Goal: Find specific page/section: Find specific page/section

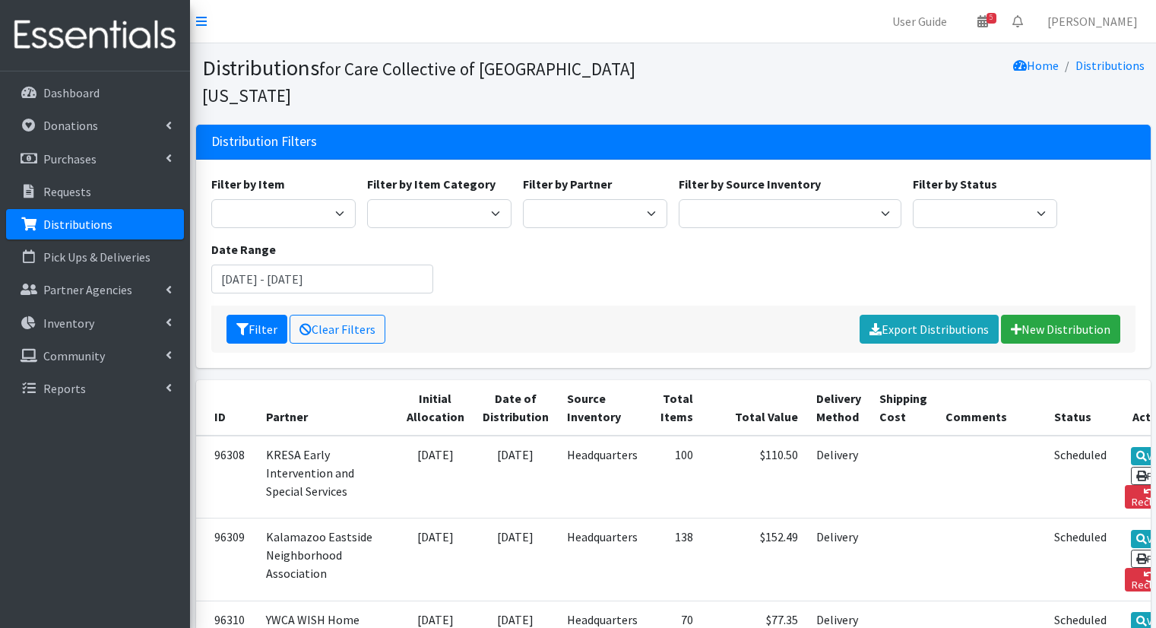
scroll to position [176, 0]
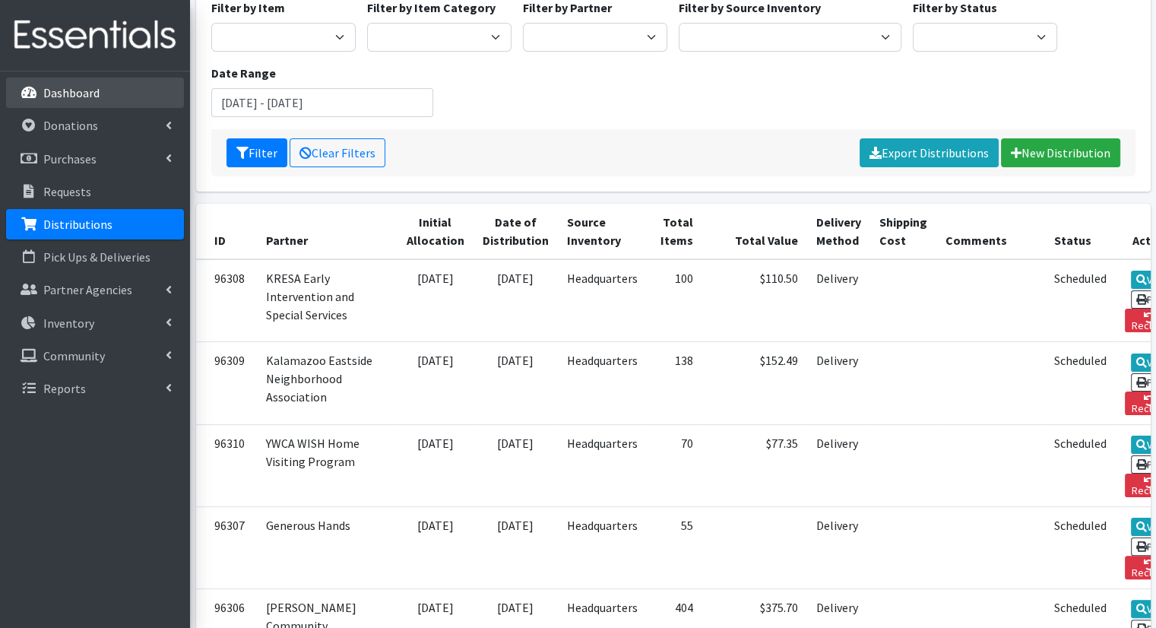
drag, startPoint x: 0, startPoint y: 0, endPoint x: 81, endPoint y: 96, distance: 125.2
click at [81, 96] on p "Dashboard" at bounding box center [71, 92] width 56 height 15
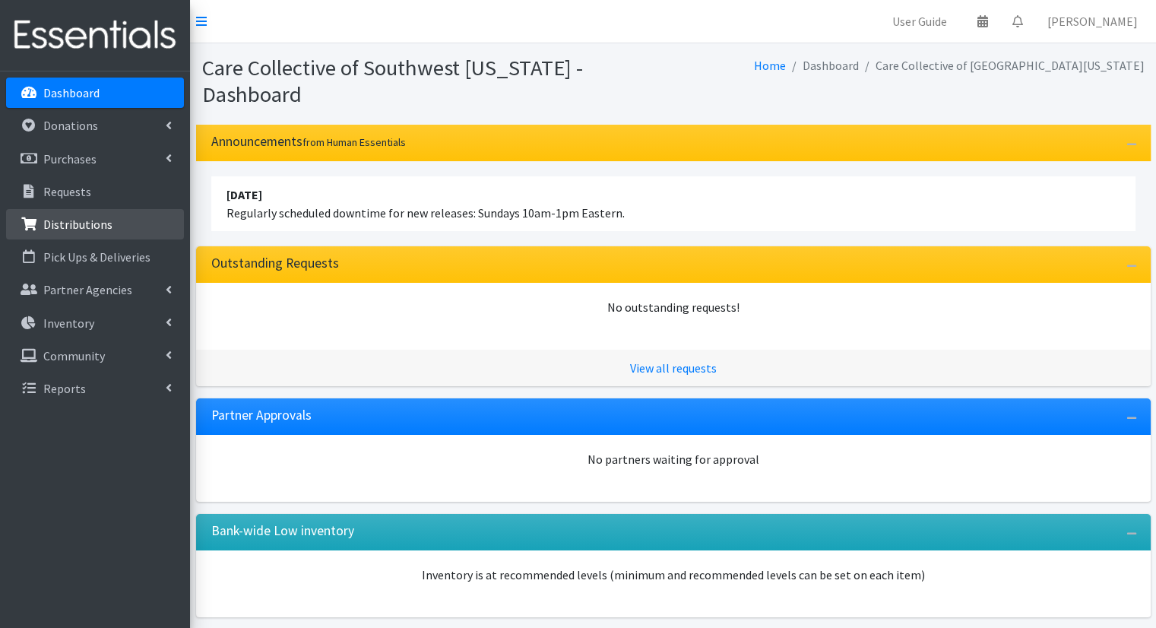
click at [69, 234] on link "Distributions" at bounding box center [95, 224] width 178 height 30
